Goal: Task Accomplishment & Management: Use online tool/utility

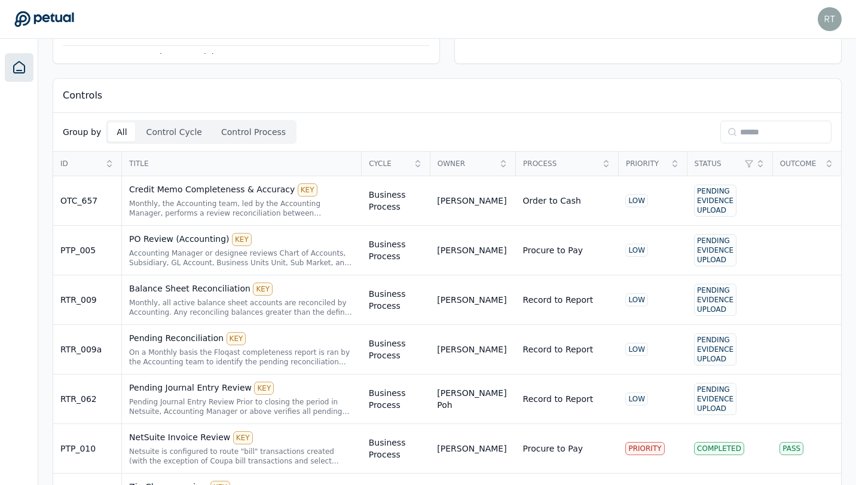
scroll to position [256, 0]
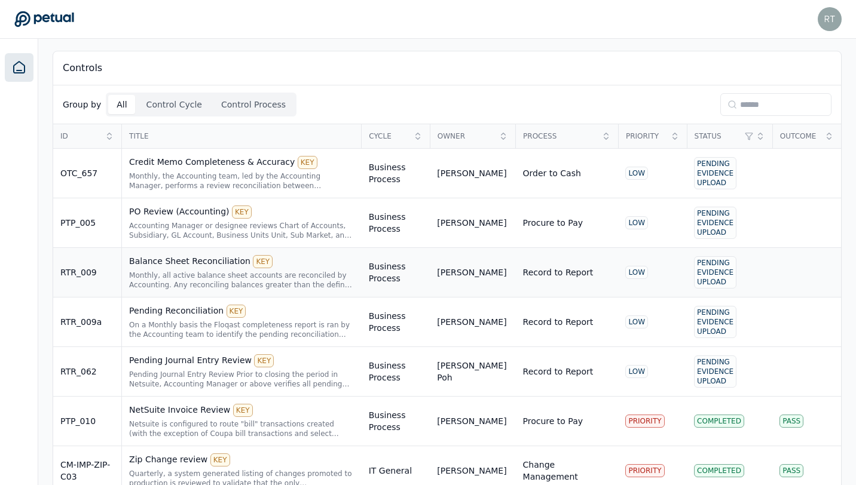
click at [183, 259] on div "Balance Sheet Reconciliation KEY" at bounding box center [241, 261] width 225 height 13
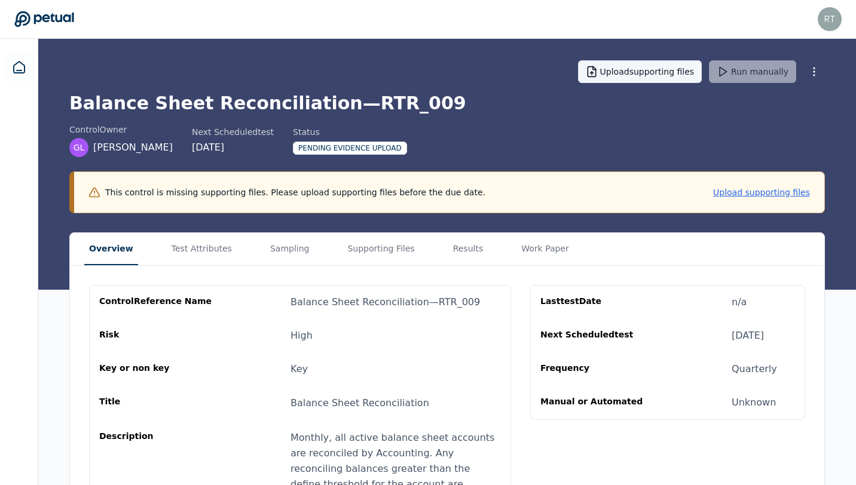
click at [657, 77] on button "Upload supporting files" at bounding box center [640, 71] width 124 height 23
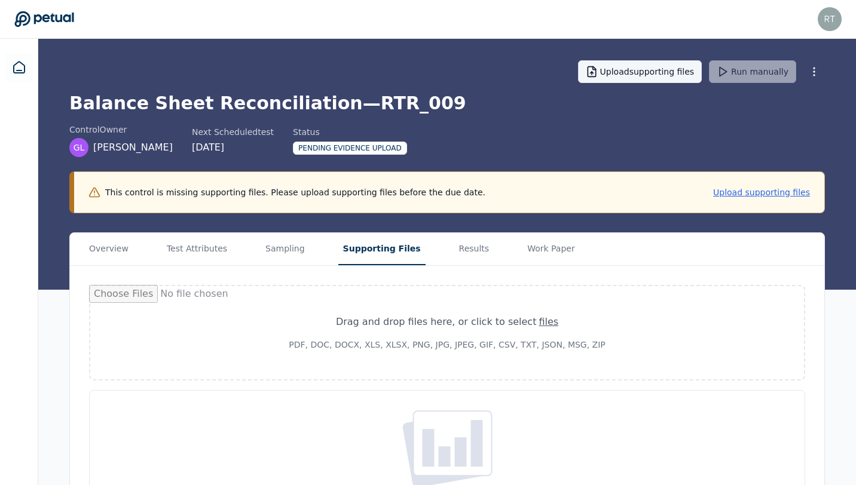
type input "**********"
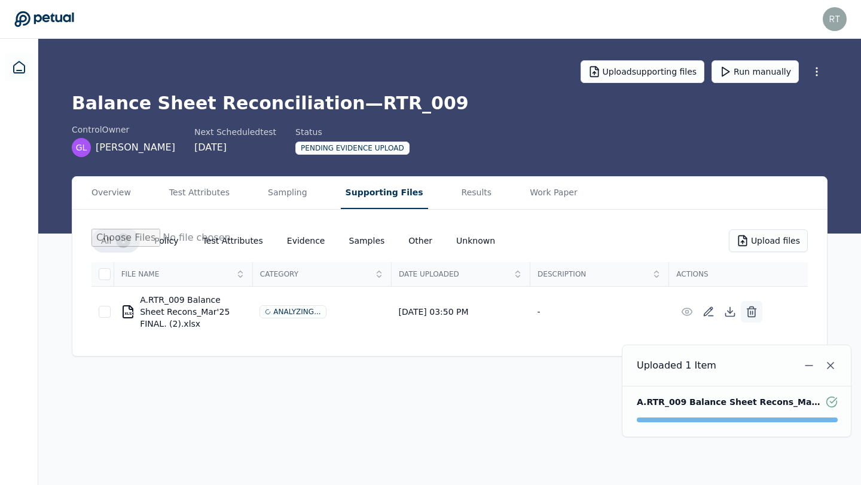
click at [750, 317] on icon at bounding box center [751, 312] width 12 height 12
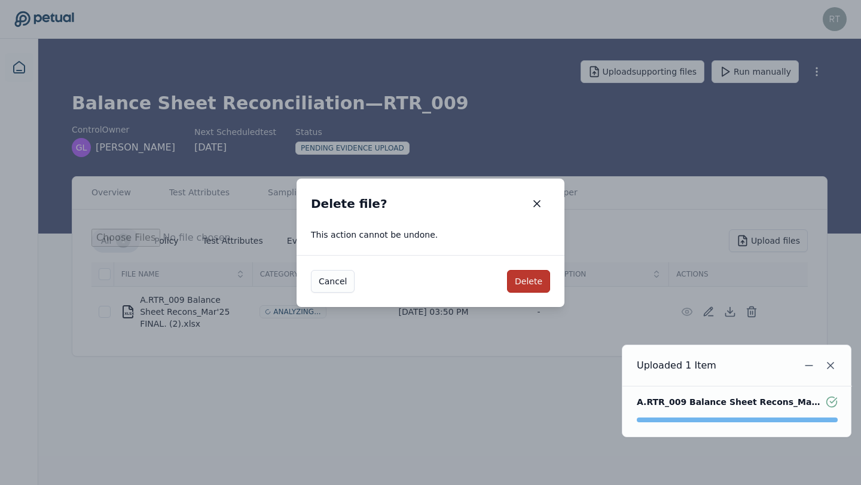
click at [536, 272] on button "Delete" at bounding box center [528, 281] width 43 height 23
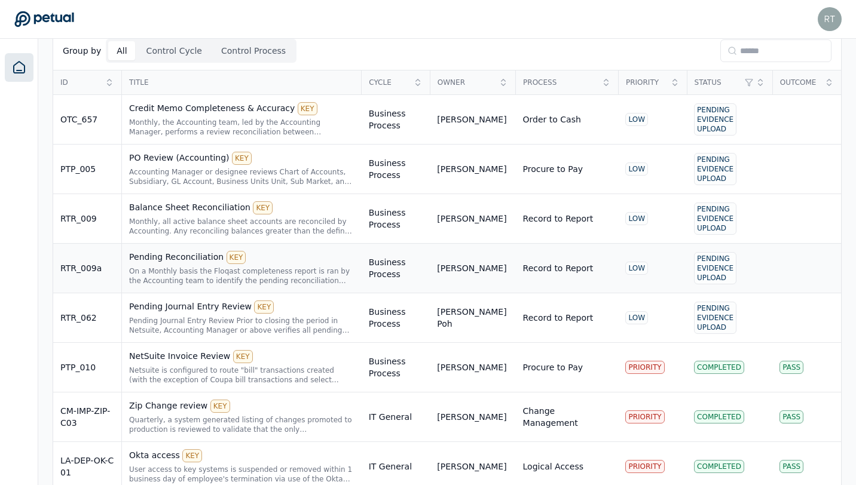
scroll to position [312, 0]
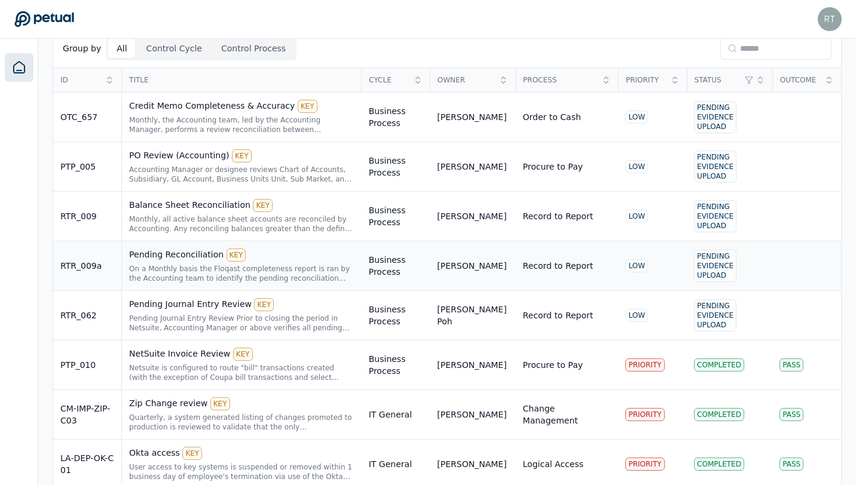
click at [183, 256] on div "Pending Reconciliation KEY" at bounding box center [241, 255] width 225 height 13
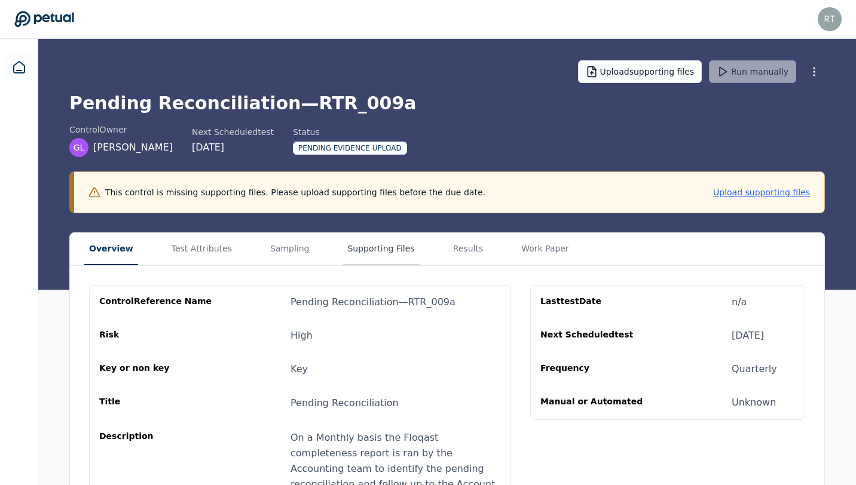
click at [365, 248] on button "Supporting Files" at bounding box center [380, 249] width 77 height 32
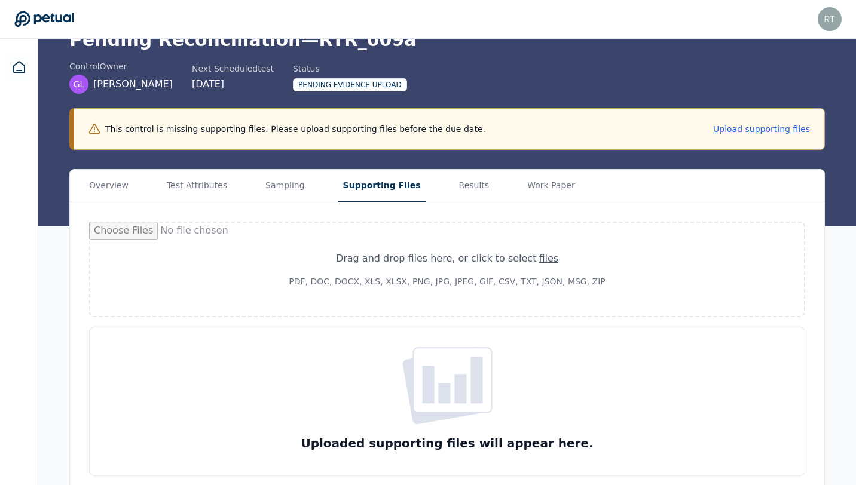
scroll to position [74, 0]
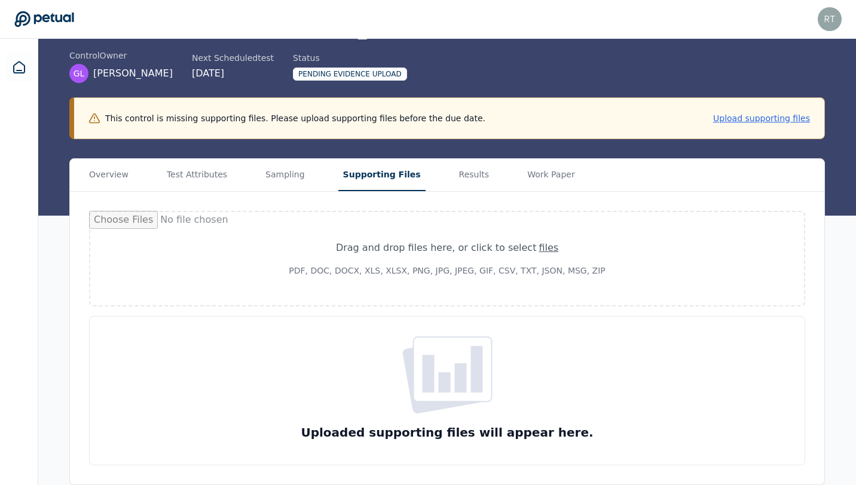
click at [549, 249] on div "Drag and drop files here , or click to select files" at bounding box center [447, 248] width 317 height 14
type input "**********"
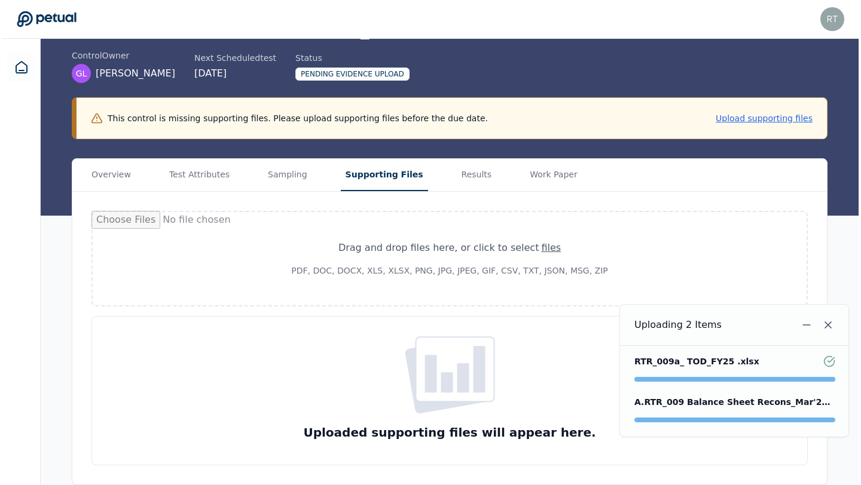
scroll to position [0, 0]
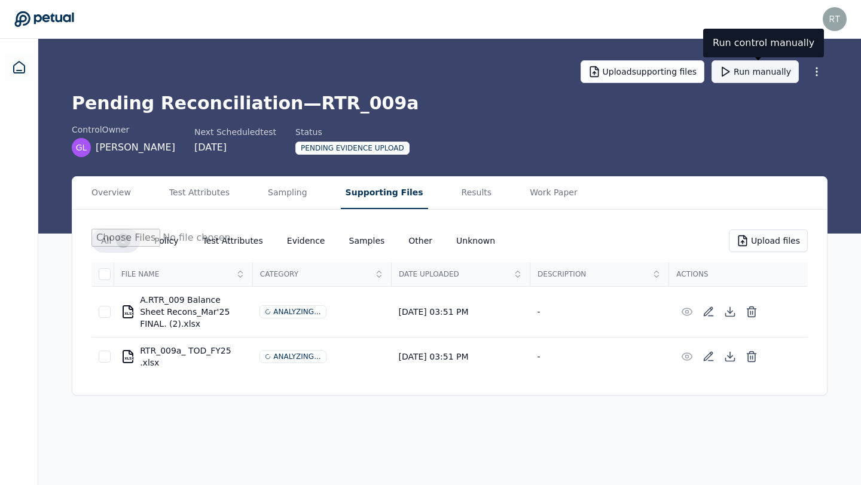
click at [752, 71] on button "Run manually" at bounding box center [754, 71] width 87 height 23
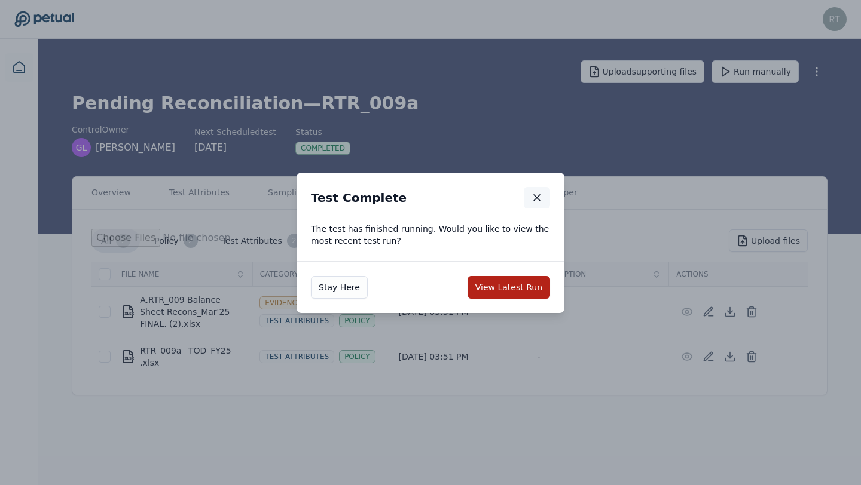
click at [541, 197] on icon "button" at bounding box center [537, 198] width 12 height 12
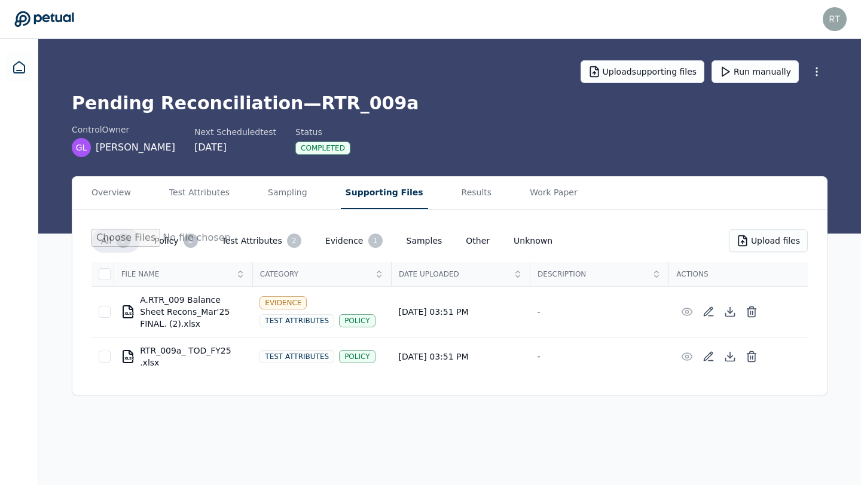
click at [175, 238] on button "Policy 2" at bounding box center [176, 241] width 62 height 24
click at [256, 240] on button "Test Attributes 2" at bounding box center [261, 241] width 99 height 24
click at [334, 240] on button "Evidence 1" at bounding box center [354, 241] width 77 height 24
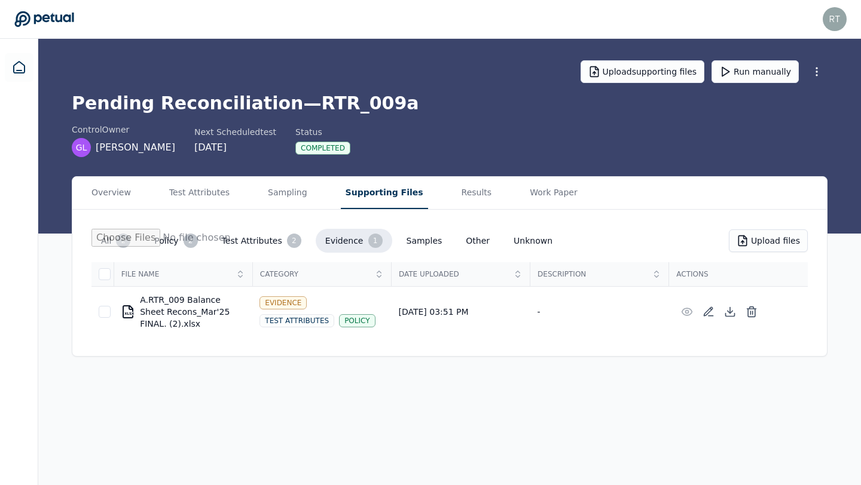
click at [255, 239] on button "Test Attributes 2" at bounding box center [261, 241] width 99 height 24
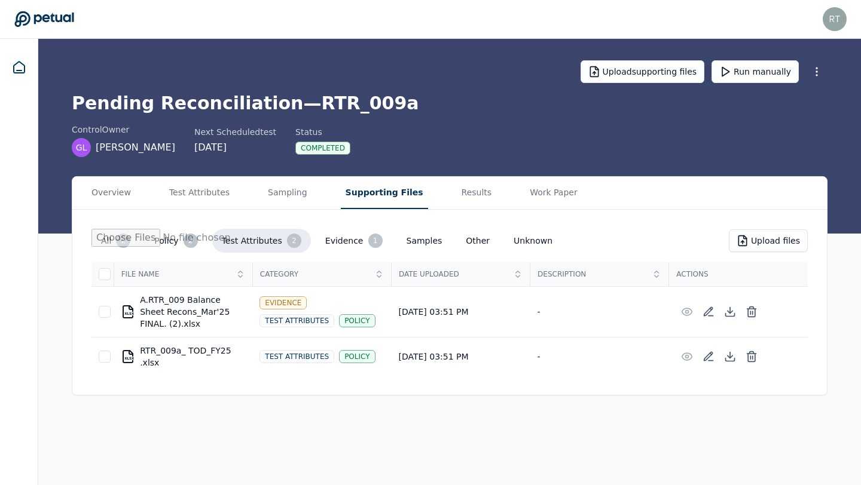
click at [169, 237] on button "Policy 2" at bounding box center [176, 241] width 62 height 24
click at [341, 245] on button "Evidence 1" at bounding box center [354, 241] width 77 height 24
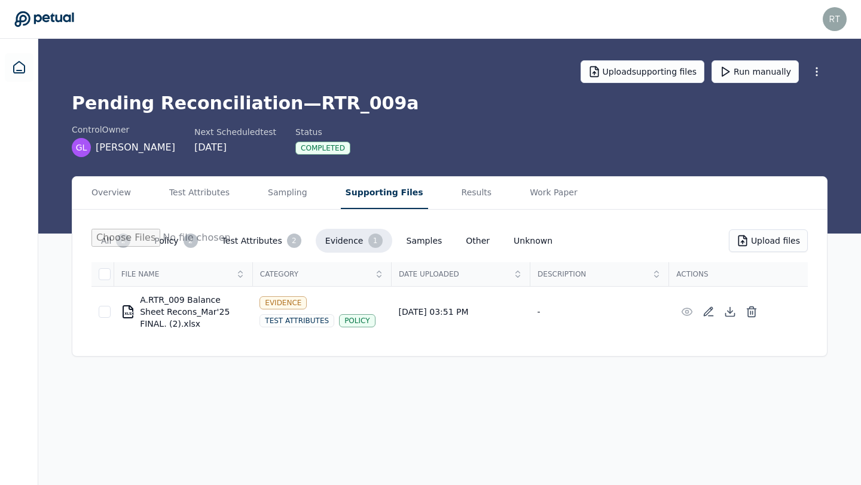
click at [193, 308] on div "XLSX A.RTR_009 Balance Sheet Recons_Mar'25 FINAL. (2).xlsx" at bounding box center [183, 312] width 124 height 36
click at [127, 312] on div "XLSX" at bounding box center [129, 314] width 10 height 4
click at [262, 241] on button "Test Attributes 2" at bounding box center [261, 241] width 99 height 24
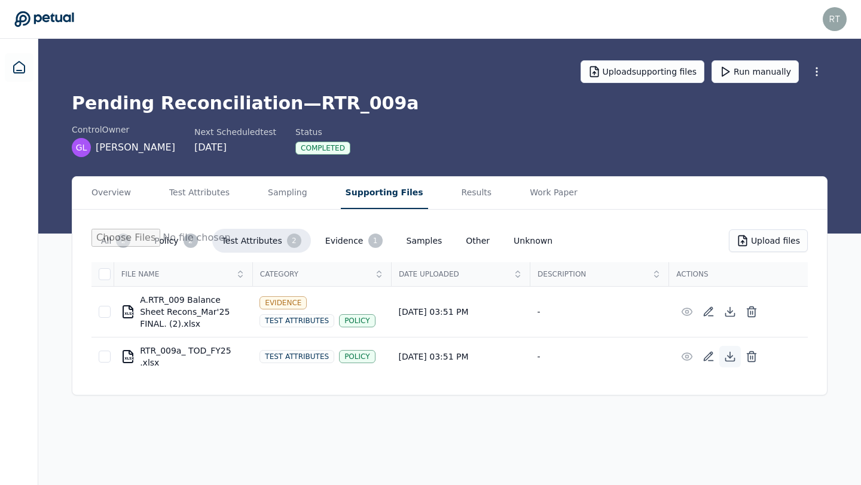
click at [732, 357] on icon at bounding box center [730, 357] width 12 height 12
click at [329, 244] on button "Evidence 1" at bounding box center [354, 241] width 77 height 24
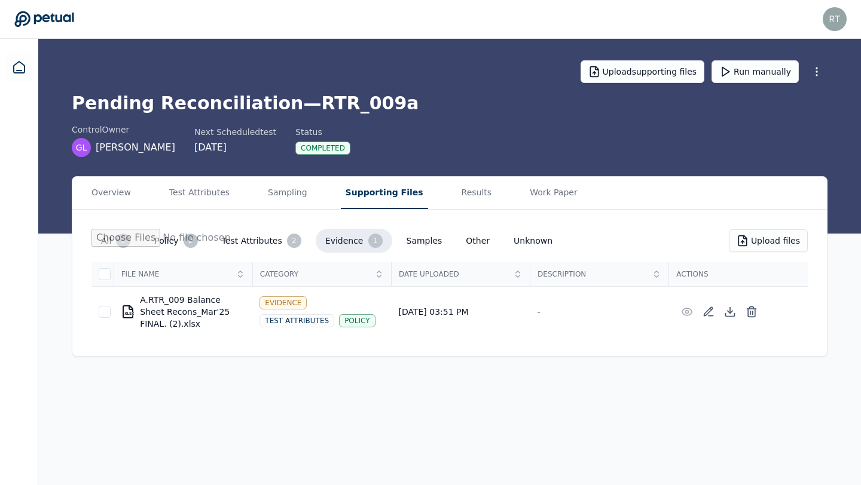
click at [170, 246] on button "Policy 2" at bounding box center [176, 241] width 62 height 24
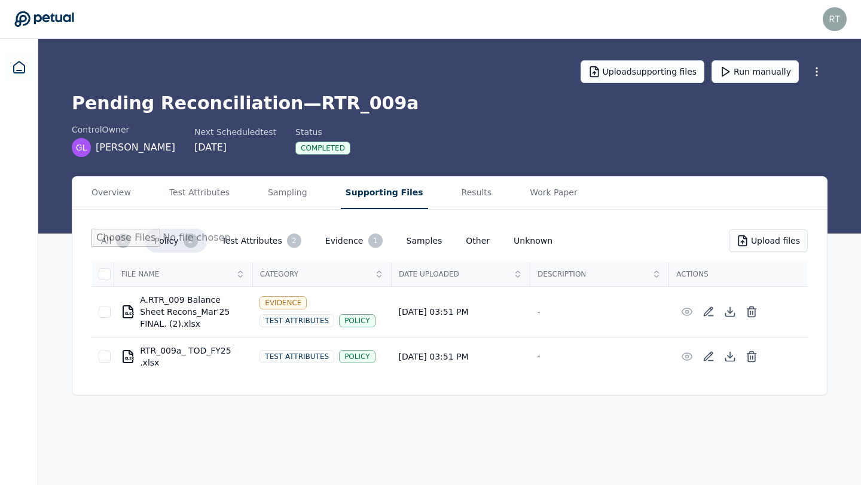
click at [107, 243] on button "All 2" at bounding box center [115, 241] width 48 height 24
click at [162, 243] on button "Policy 2" at bounding box center [176, 241] width 62 height 24
click at [105, 243] on button "All 2" at bounding box center [115, 241] width 48 height 24
click at [163, 243] on button "Policy 2" at bounding box center [176, 241] width 62 height 24
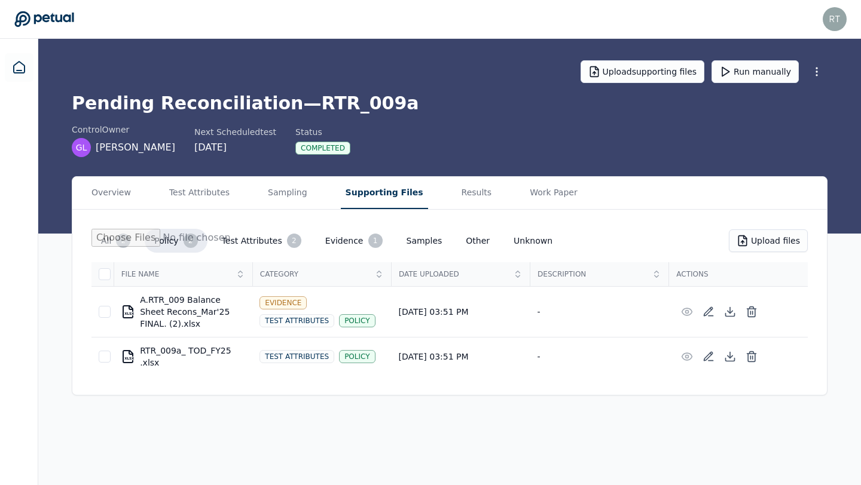
click at [108, 241] on button "All 2" at bounding box center [115, 241] width 48 height 24
click at [730, 314] on icon at bounding box center [730, 312] width 12 height 12
click at [325, 241] on button "Evidence 1" at bounding box center [354, 241] width 77 height 24
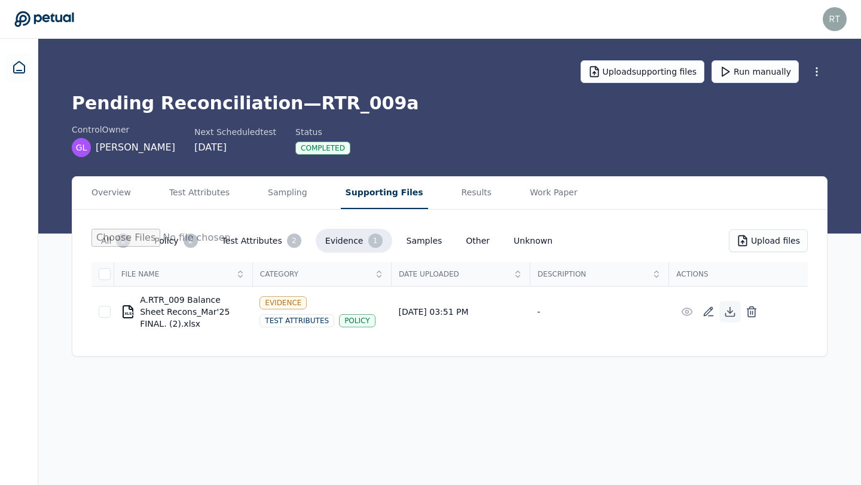
click at [735, 313] on icon at bounding box center [730, 312] width 12 height 12
click at [767, 76] on button "Run manually" at bounding box center [754, 71] width 87 height 23
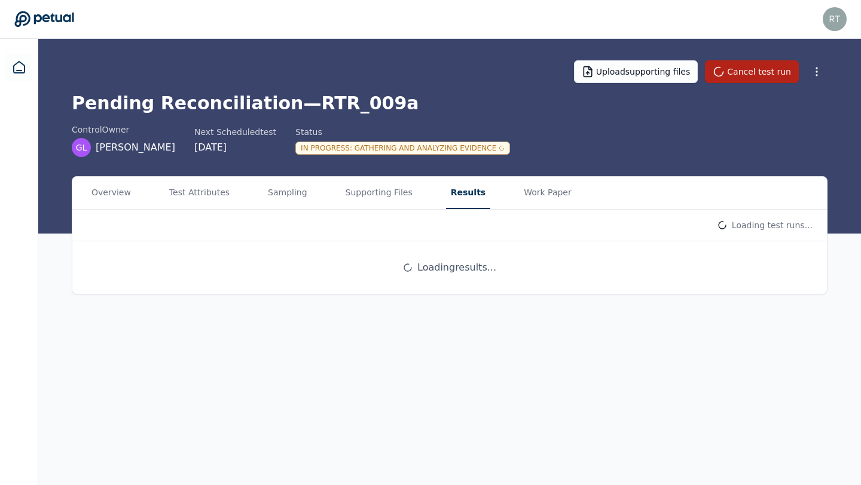
click at [470, 191] on button "Results" at bounding box center [468, 193] width 44 height 32
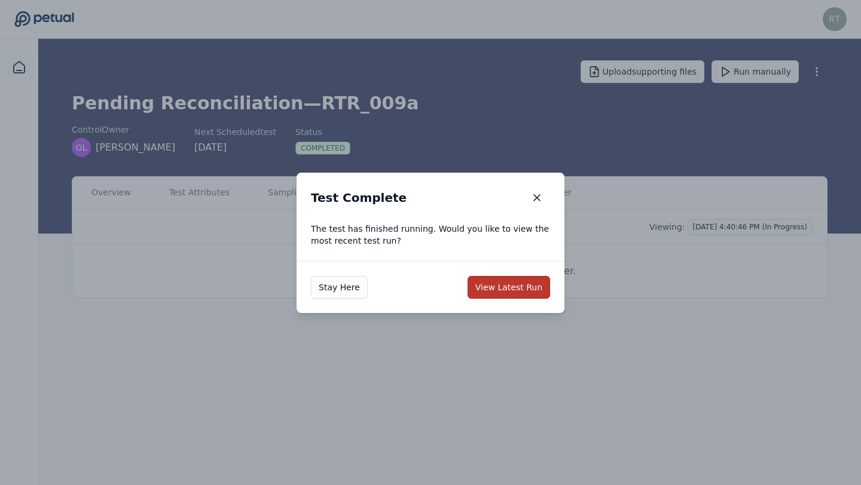
click at [531, 283] on button "View Latest Run" at bounding box center [508, 287] width 82 height 23
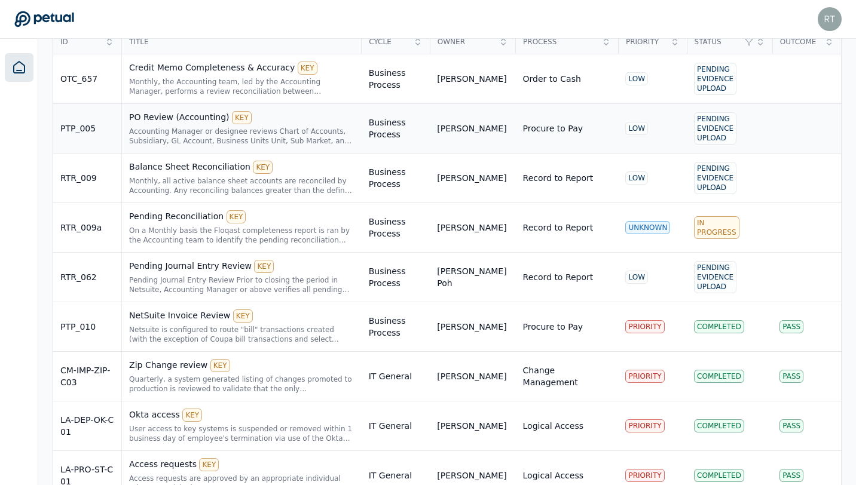
scroll to position [351, 0]
click at [186, 120] on div "PO Review (Accounting) KEY" at bounding box center [241, 116] width 225 height 13
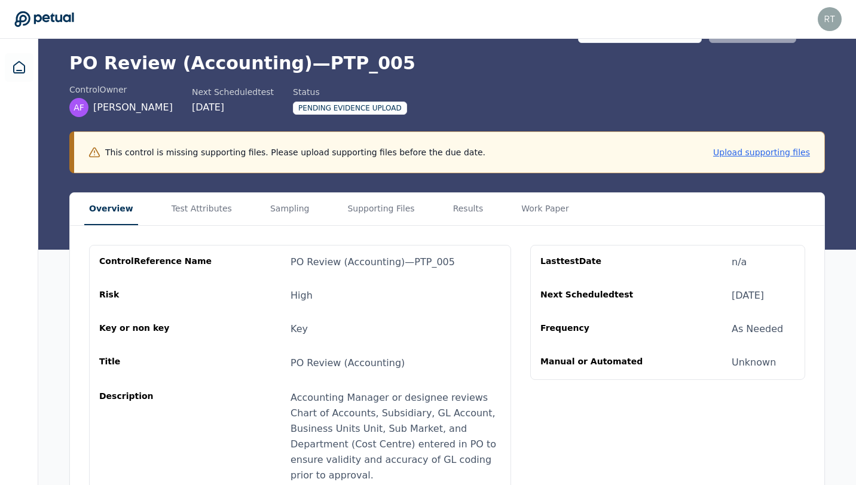
scroll to position [85, 0]
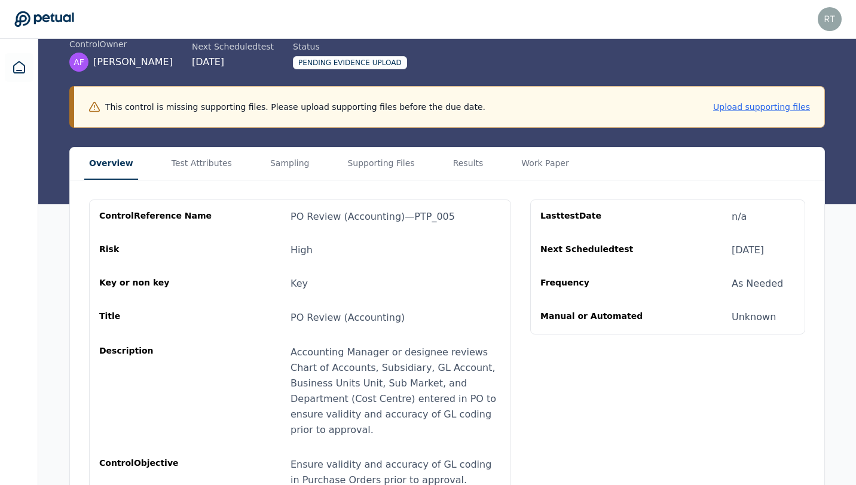
click at [790, 105] on button "Upload supporting files" at bounding box center [761, 107] width 97 height 12
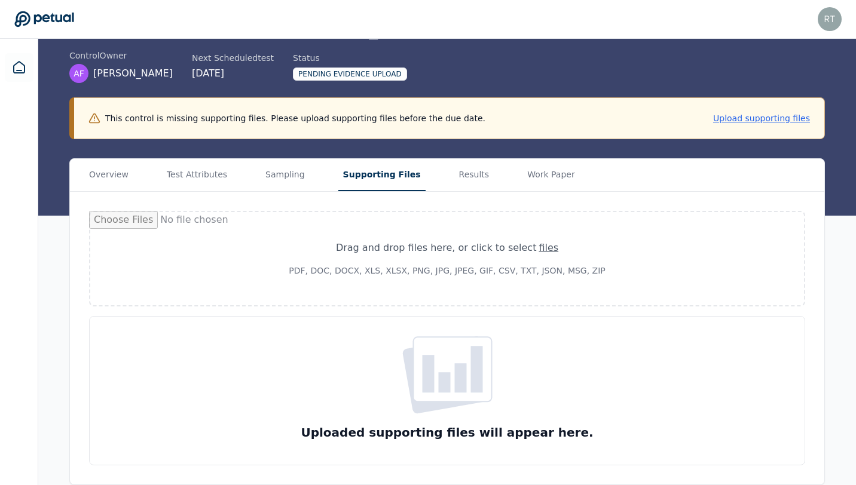
type input "**********"
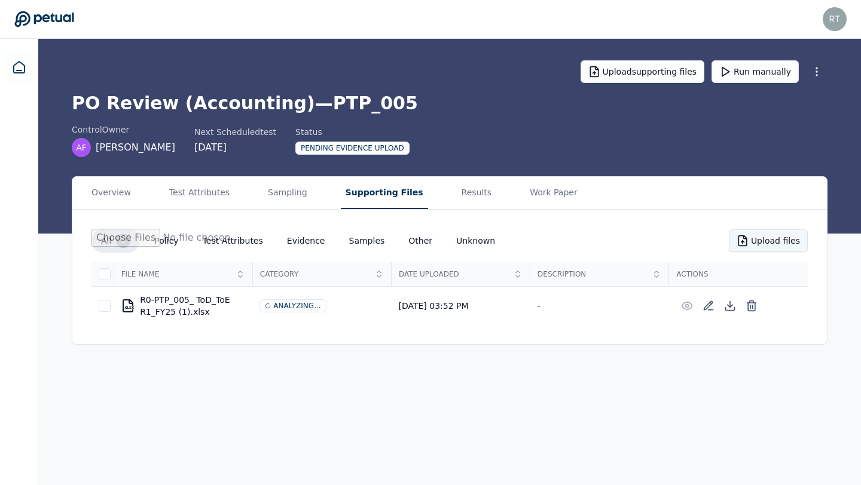
click at [757, 233] on button "Upload files" at bounding box center [768, 241] width 79 height 23
type input "**********"
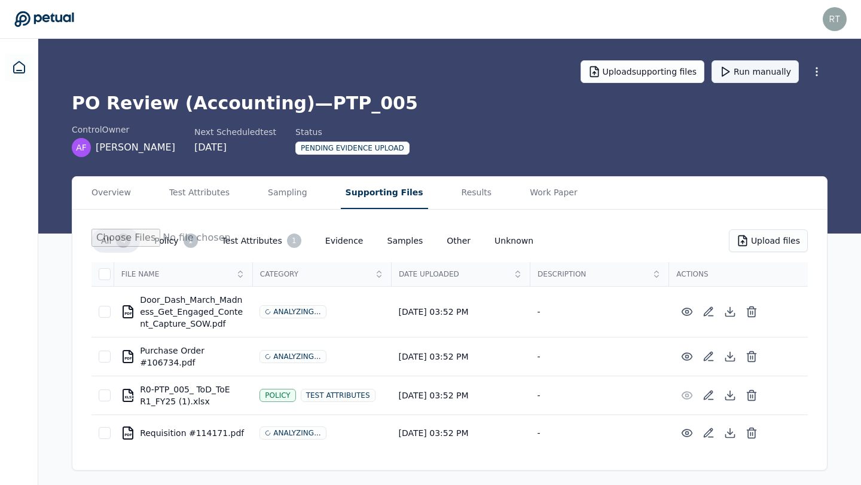
click at [741, 73] on button "Run manually" at bounding box center [754, 71] width 87 height 23
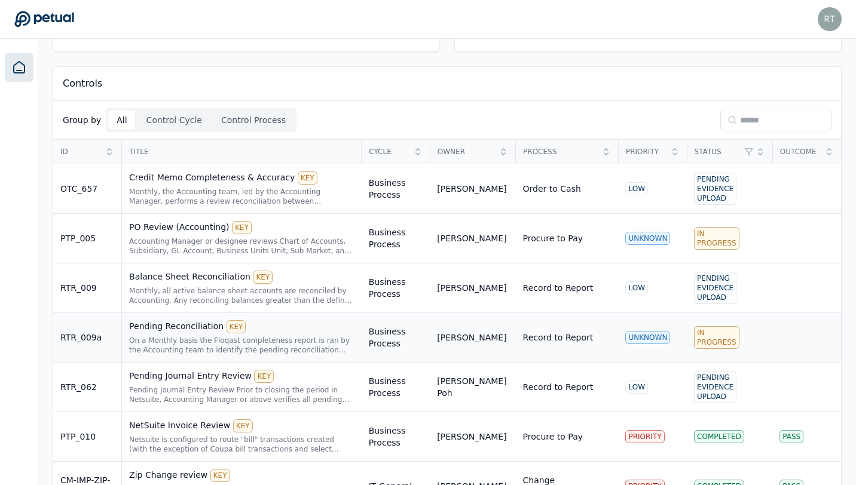
scroll to position [247, 0]
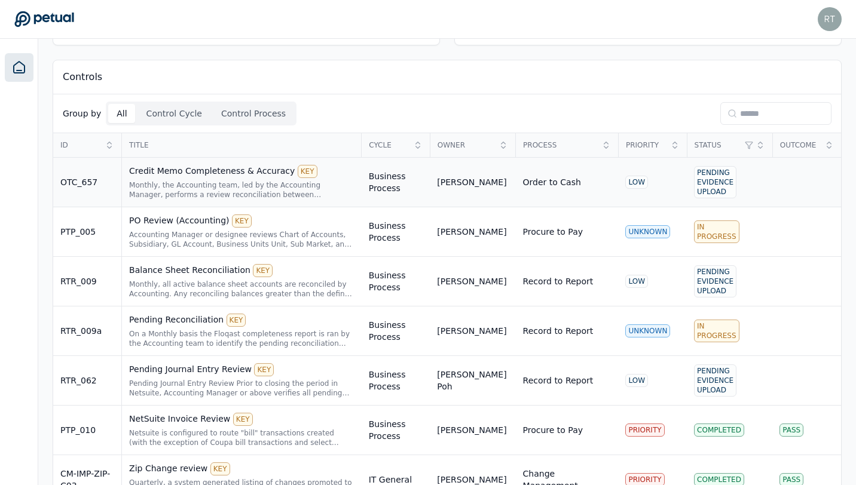
click at [244, 173] on div "Credit Memo Completeness & Accuracy KEY" at bounding box center [241, 171] width 225 height 13
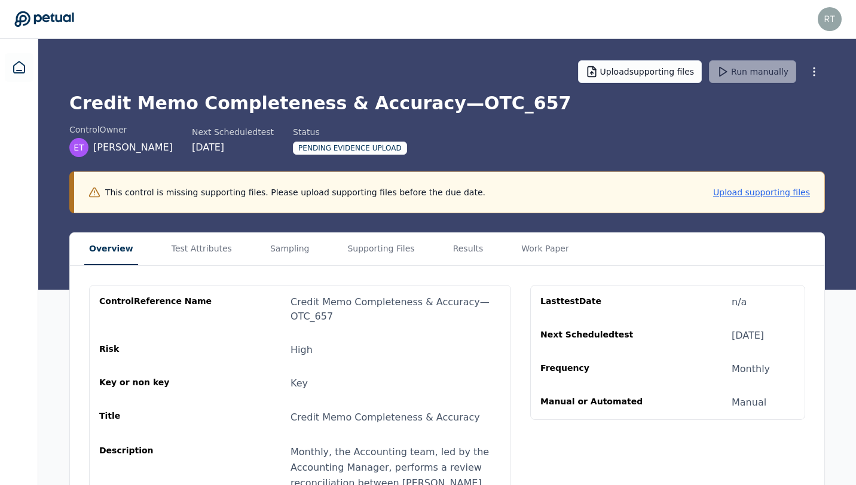
scroll to position [1, 0]
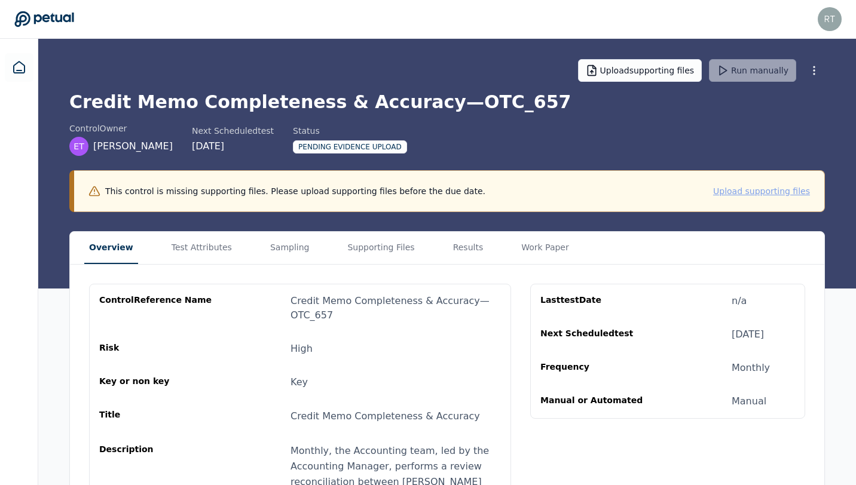
click at [756, 189] on button "Upload supporting files" at bounding box center [761, 191] width 97 height 12
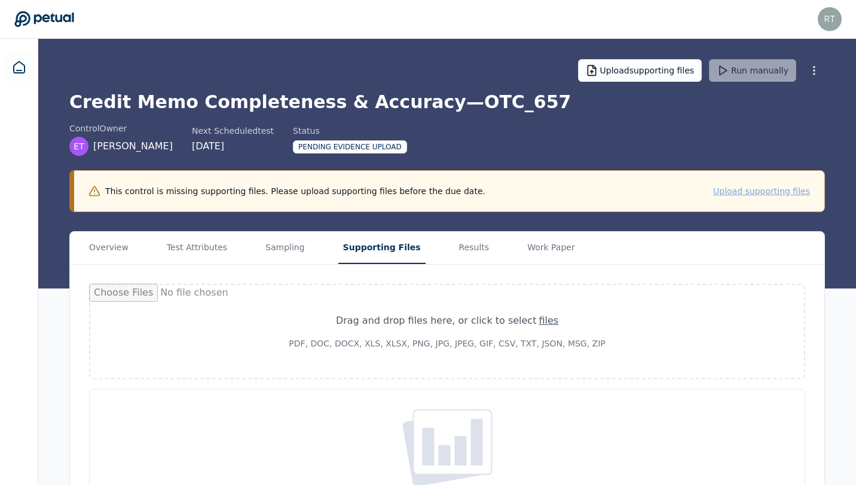
type input "**********"
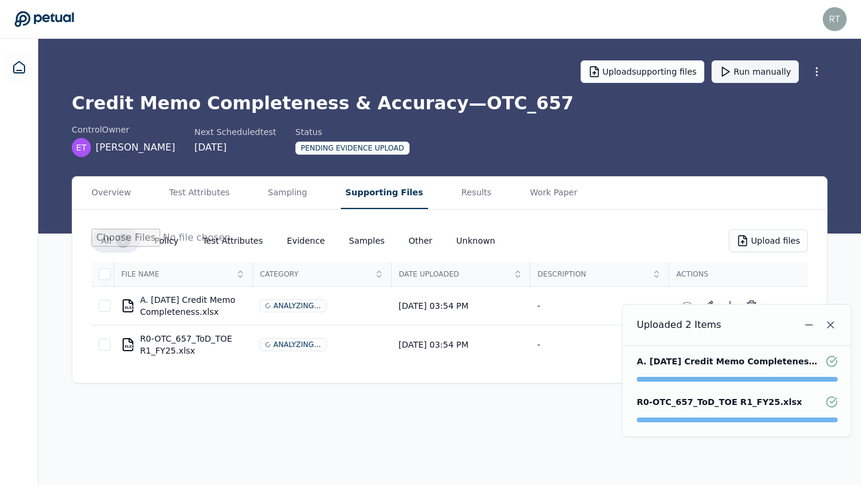
click at [742, 63] on button "Run manually" at bounding box center [754, 71] width 87 height 23
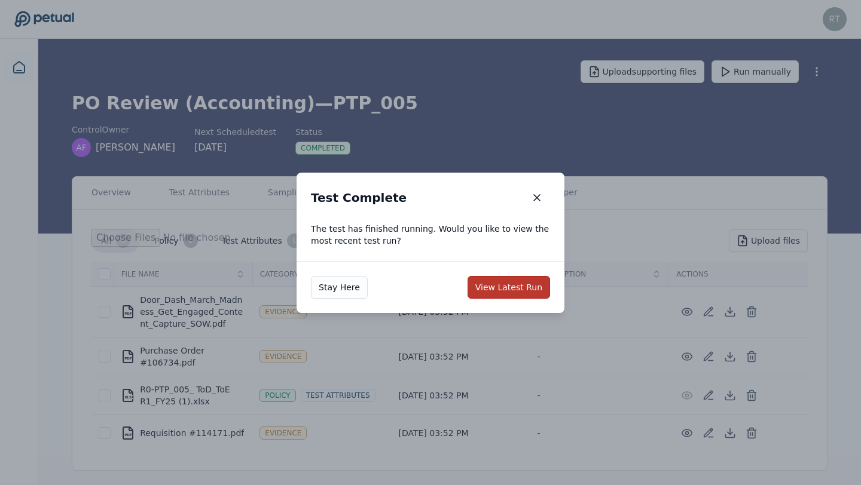
click at [527, 290] on button "View Latest Run" at bounding box center [508, 287] width 82 height 23
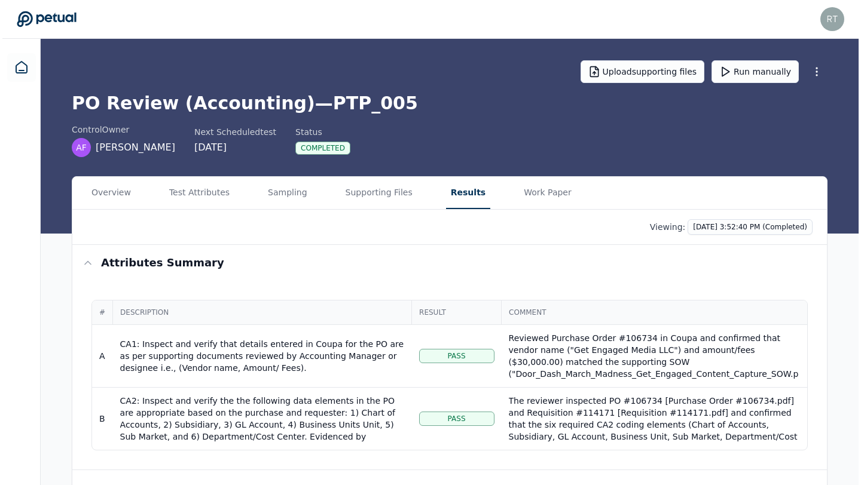
scroll to position [120, 0]
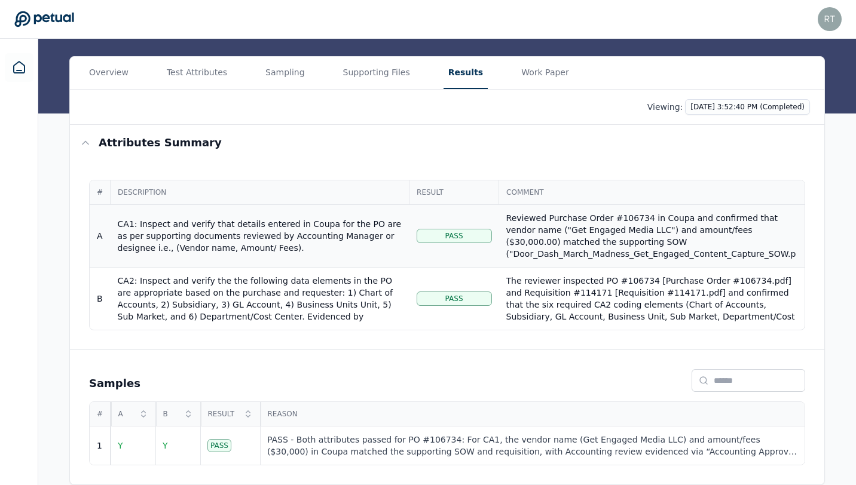
click at [610, 240] on div "Reviewed Purchase Order #106734 in Coupa and confirmed that vendor name ("Get E…" at bounding box center [651, 266] width 291 height 108
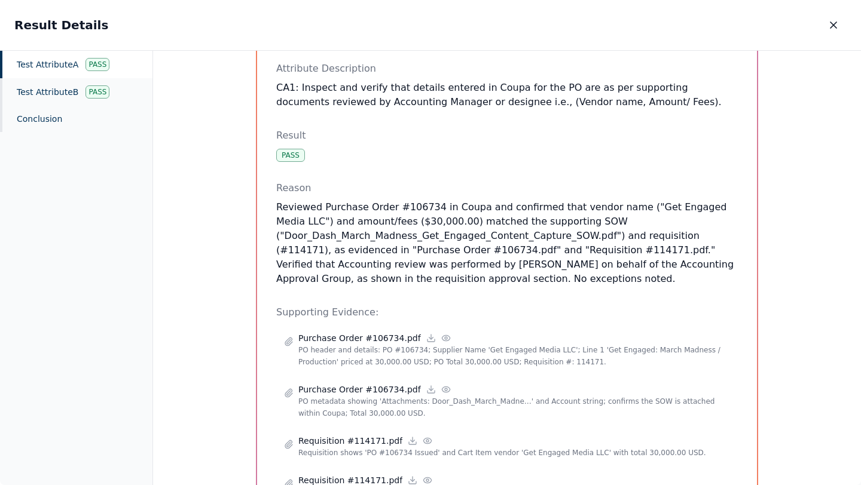
scroll to position [233, 0]
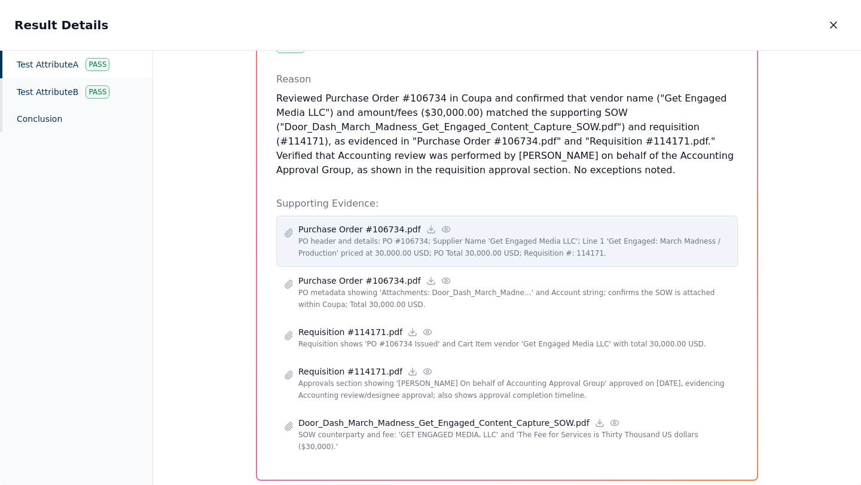
click at [441, 225] on icon at bounding box center [446, 230] width 10 height 10
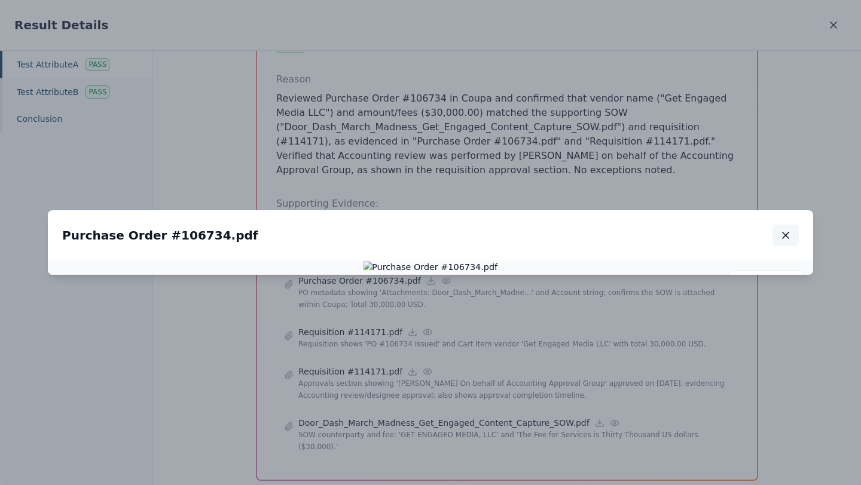
click at [787, 230] on icon "button" at bounding box center [785, 236] width 12 height 12
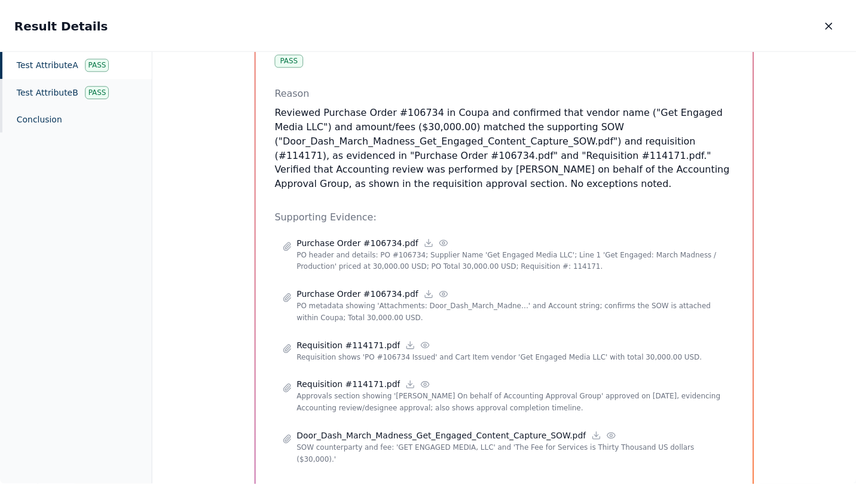
scroll to position [221, 0]
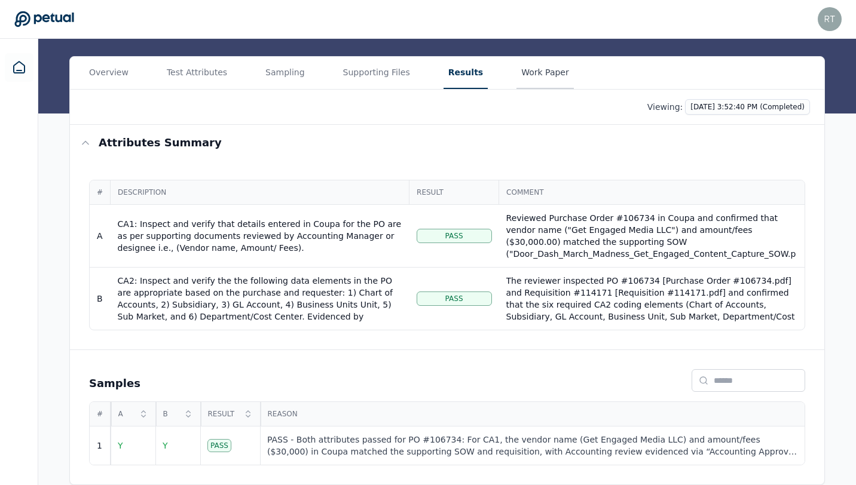
click at [521, 84] on main "Upload supporting files Run manually PO Review (Accounting) — PTP_005 control O…" at bounding box center [447, 202] width 818 height 567
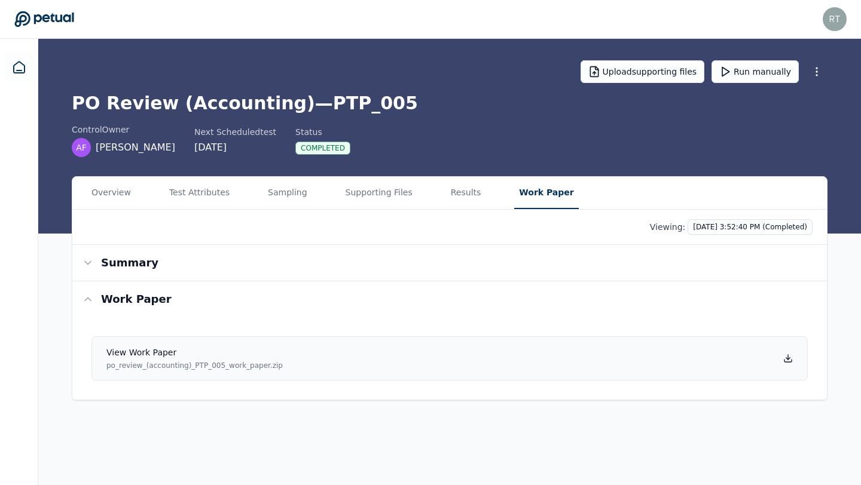
click at [790, 359] on icon at bounding box center [788, 359] width 10 height 10
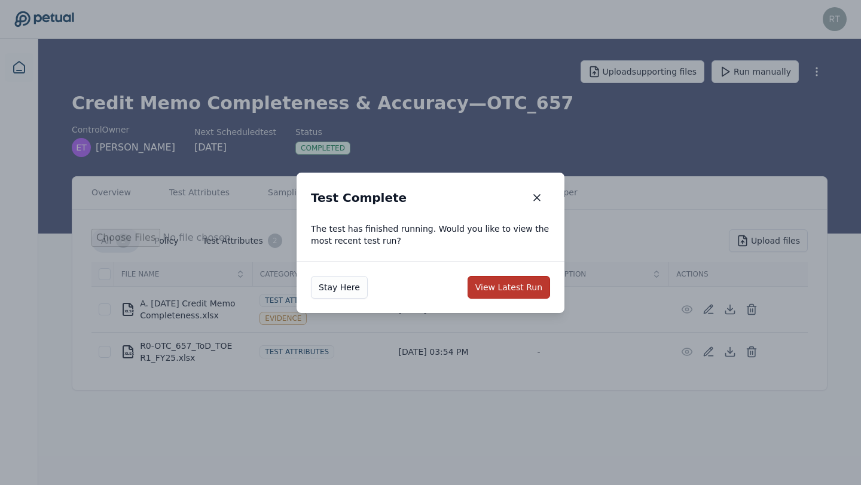
click at [530, 287] on button "View Latest Run" at bounding box center [508, 287] width 82 height 23
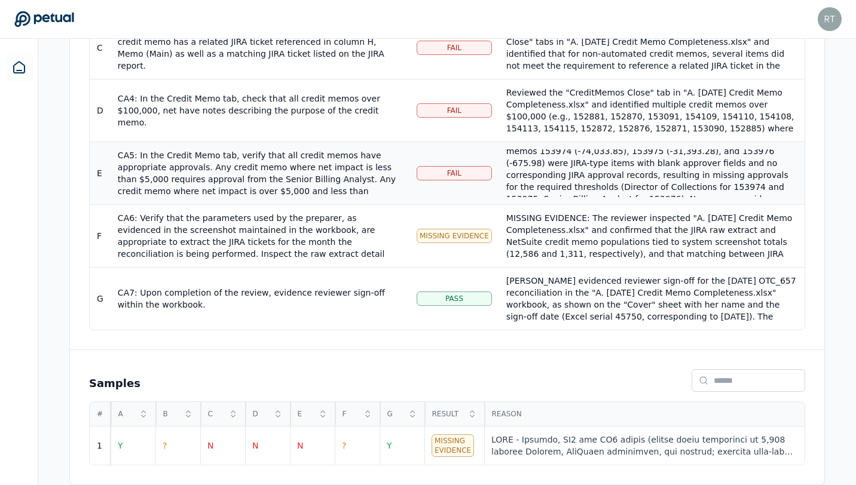
scroll to position [60, 0]
